Goal: Transaction & Acquisition: Purchase product/service

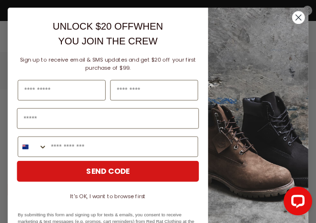
scroll to position [2669, 0]
click at [296, 16] on icon "Close dialog" at bounding box center [298, 17] width 5 height 5
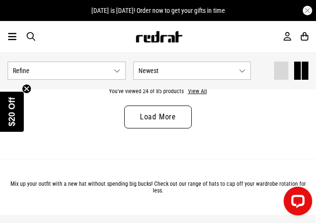
scroll to position [3622, 0]
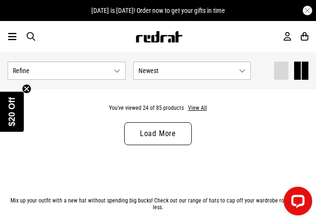
click at [160, 134] on link "Load More" at bounding box center [158, 133] width 68 height 23
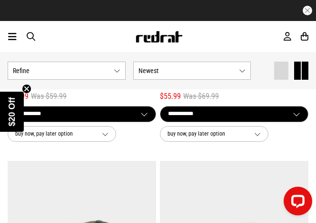
scroll to position [1000, 0]
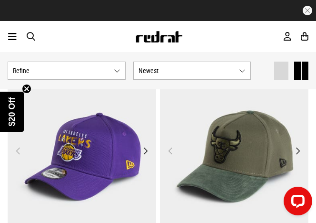
click at [32, 35] on span "button" at bounding box center [31, 36] width 9 height 10
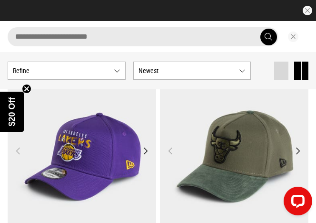
click at [107, 36] on input "search" at bounding box center [143, 36] width 271 height 19
type input "******"
click at [261, 29] on button "submit" at bounding box center [269, 37] width 17 height 17
